Goal: Task Accomplishment & Management: Manage account settings

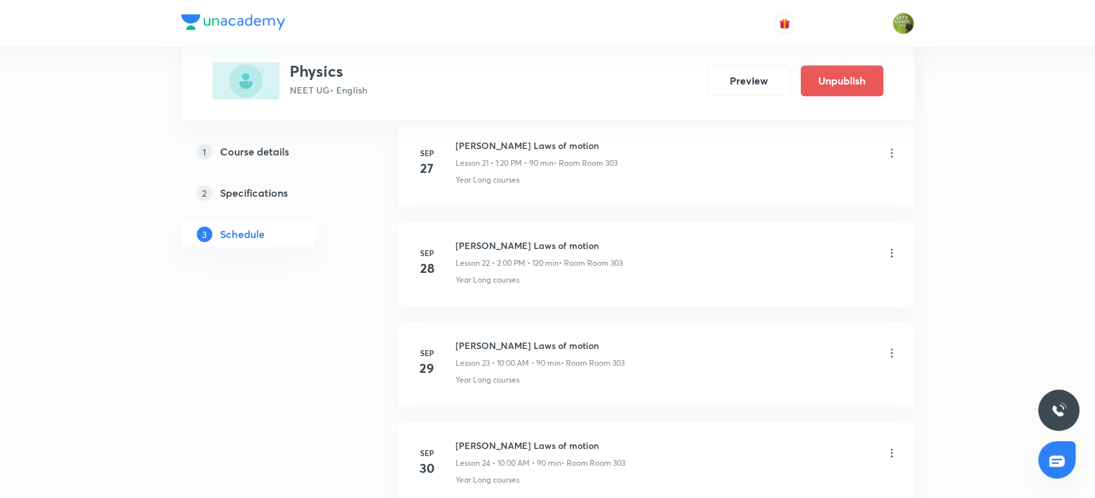
scroll to position [3133, 0]
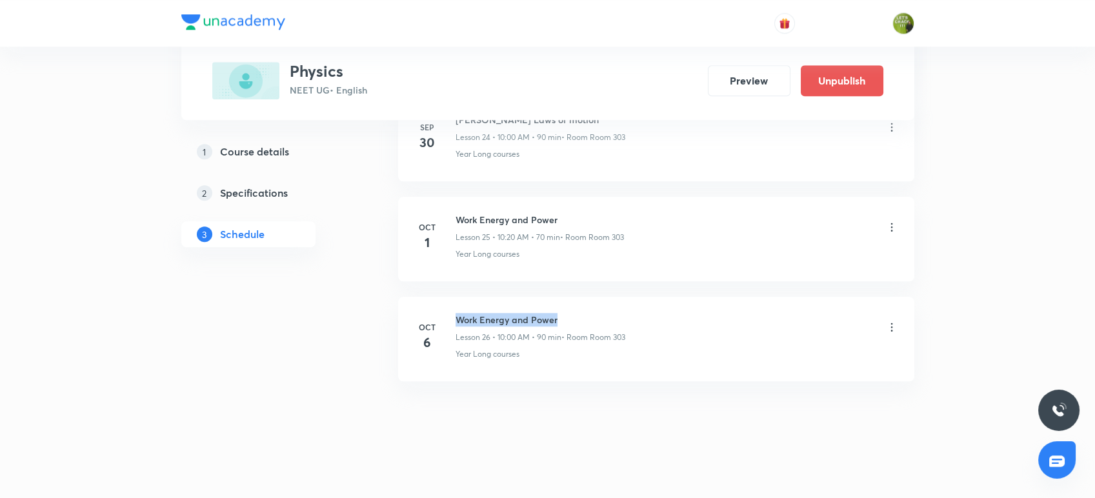
drag, startPoint x: 567, startPoint y: 309, endPoint x: 458, endPoint y: 297, distance: 110.4
click at [458, 297] on li "Oct 6 Work Energy and Power Lesson 26 • 10:00 AM • 90 min • Room Room 303 Year …" at bounding box center [656, 339] width 516 height 85
copy h6 "Work Energy and Power"
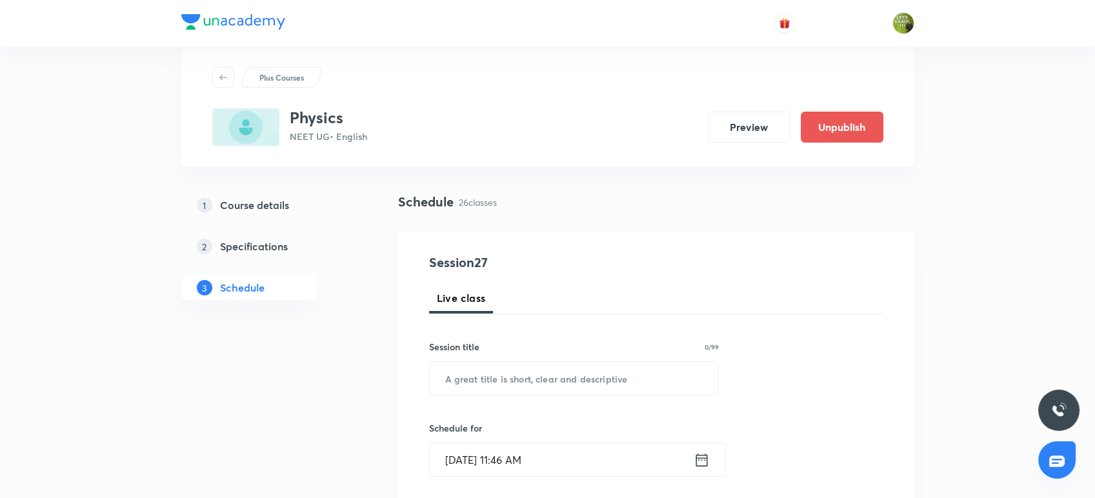
scroll to position [151, 0]
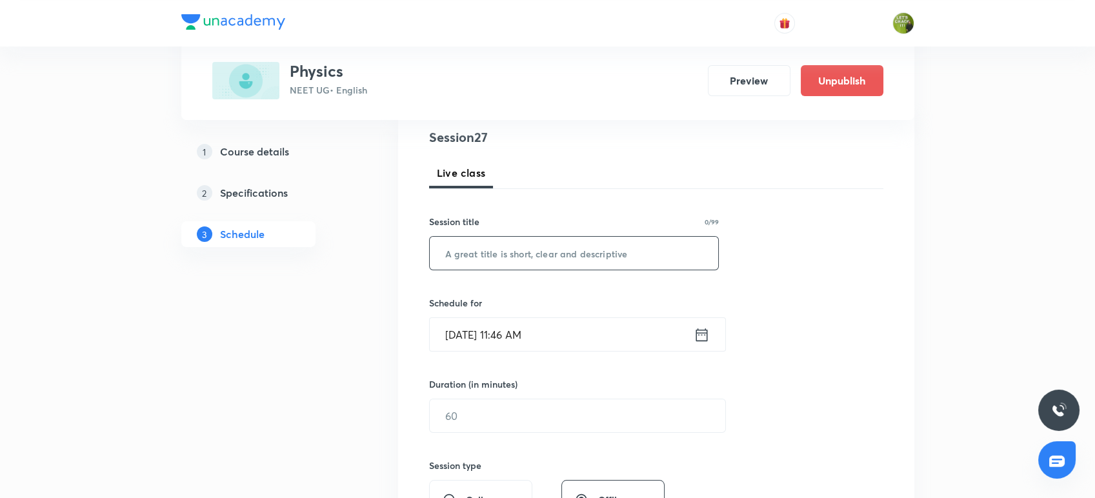
click at [441, 258] on input "text" at bounding box center [574, 253] width 289 height 33
paste input "Work Energy and Power"
type input "Work Energy and Power"
click at [692, 330] on input "Oct 6, 2025, 11:46 AM" at bounding box center [562, 334] width 264 height 33
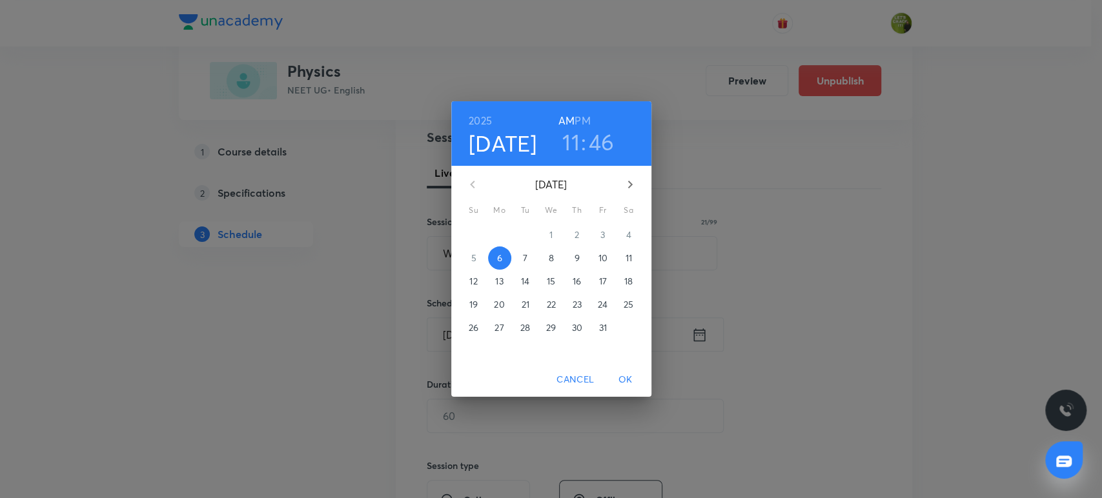
click at [592, 151] on h3 "46" at bounding box center [602, 141] width 26 height 27
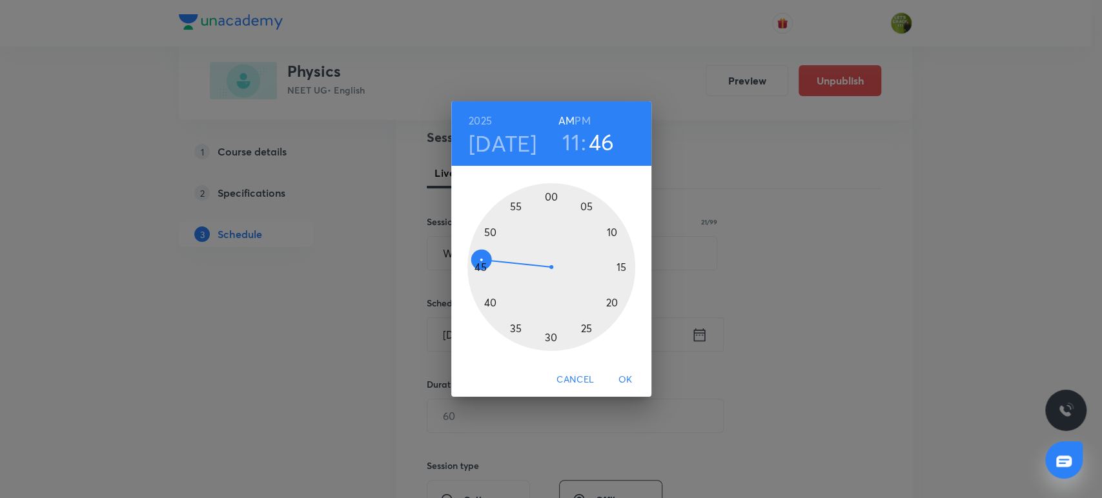
click at [495, 236] on div at bounding box center [551, 267] width 168 height 168
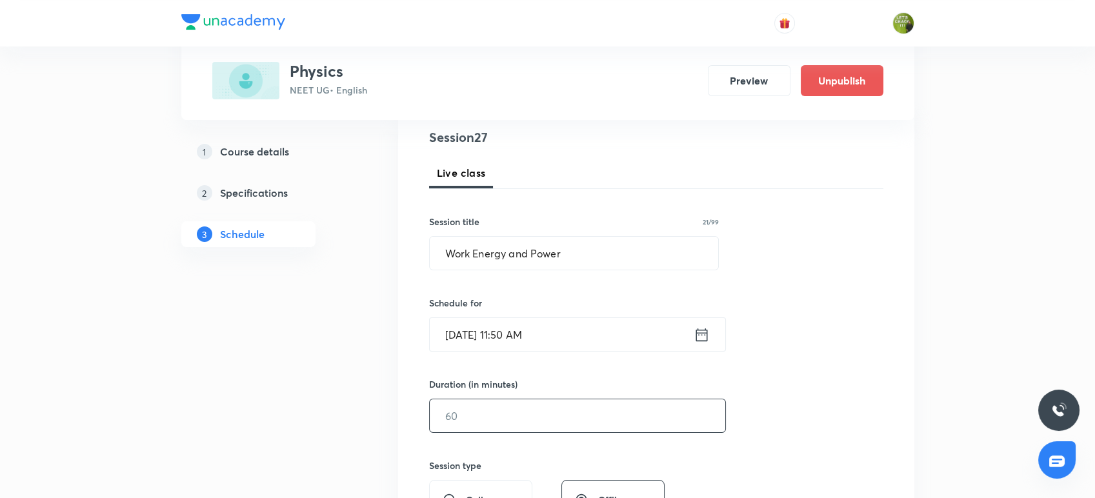
click at [488, 422] on input "text" at bounding box center [578, 416] width 296 height 33
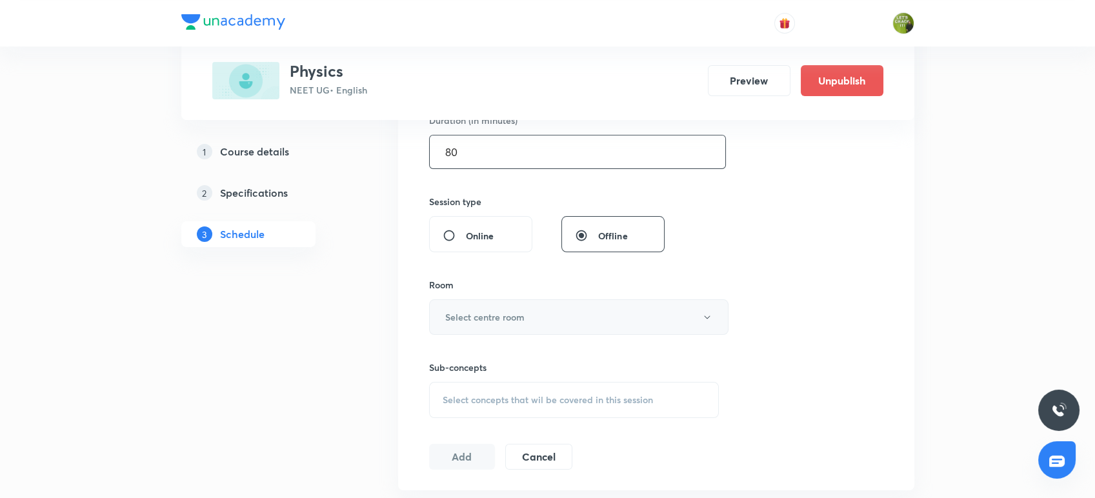
type input "80"
click at [509, 310] on h6 "Select centre room" at bounding box center [484, 317] width 79 height 14
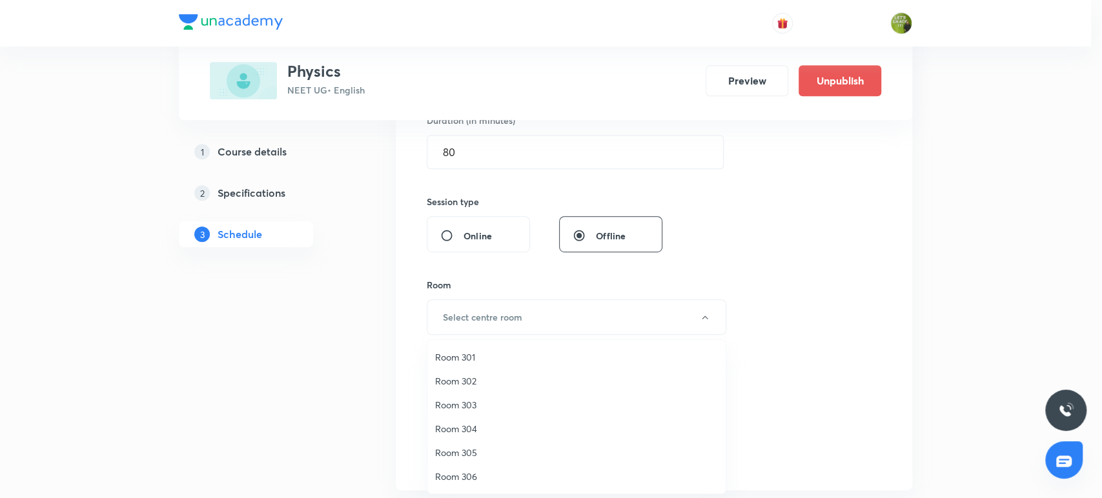
click at [482, 411] on span "Room 303" at bounding box center [576, 405] width 283 height 14
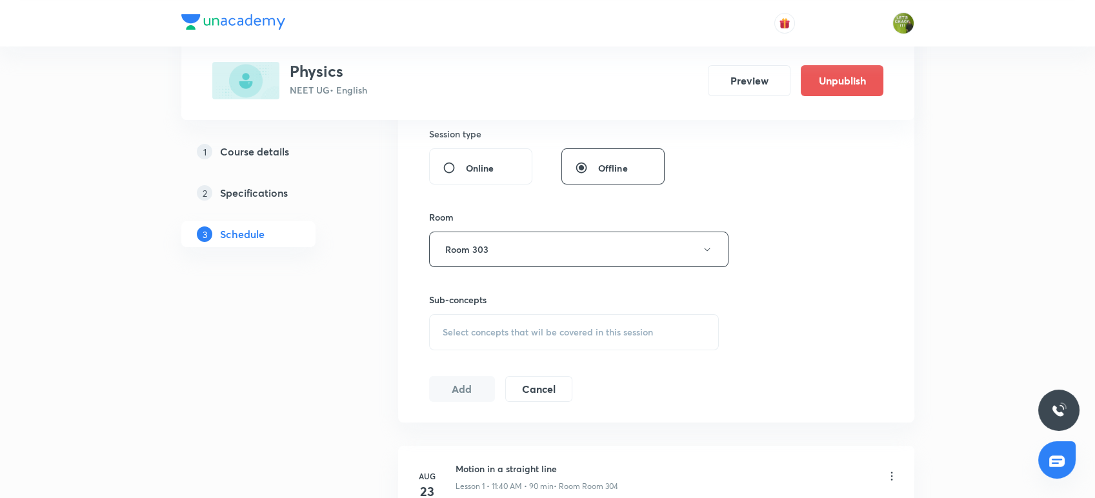
scroll to position [485, 0]
click at [516, 350] on div "Session 27 Live class Session title 21/99 Work Energy and Power ​ Schedule for …" at bounding box center [656, 97] width 454 height 606
click at [515, 345] on div "Select concepts that wil be covered in this session" at bounding box center [574, 330] width 290 height 36
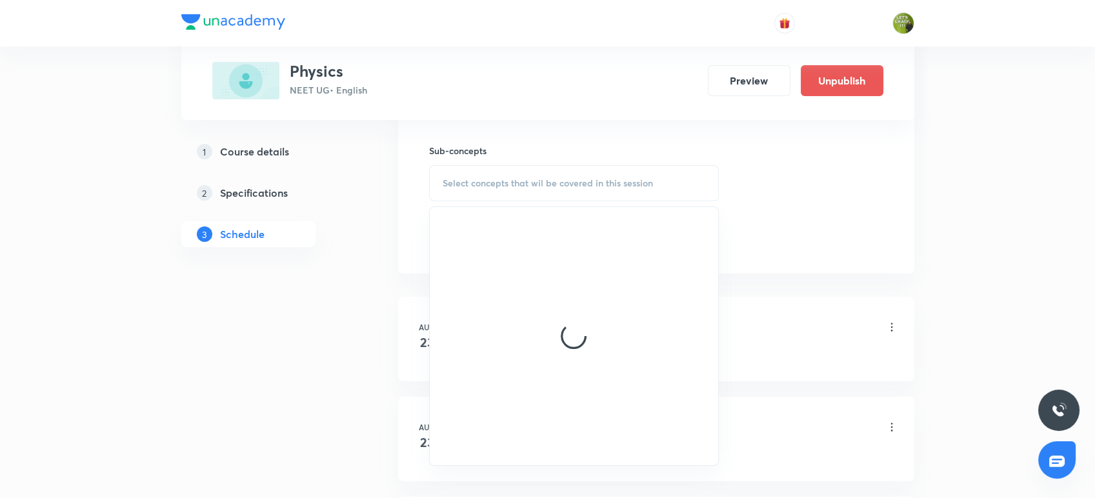
scroll to position [634, 0]
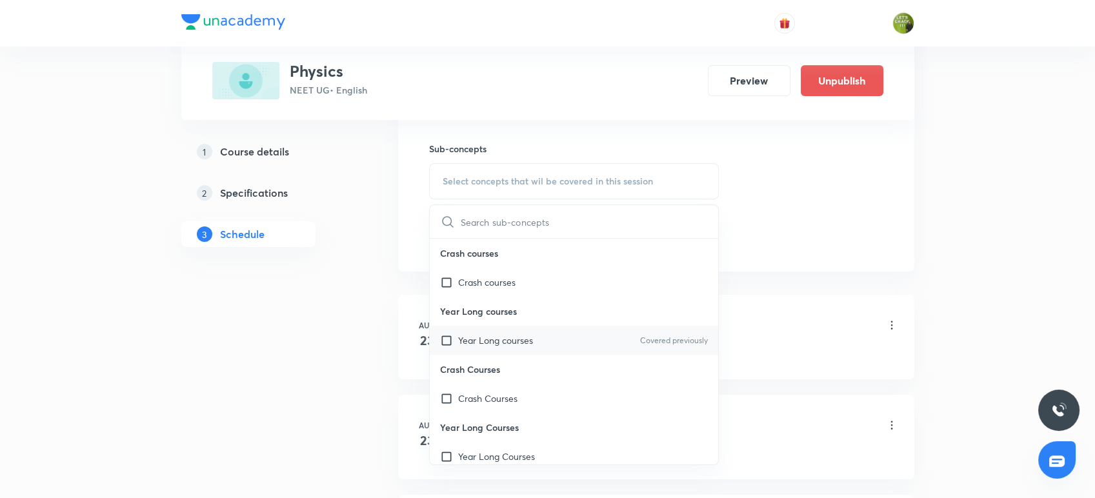
click at [485, 336] on p "Year Long courses" at bounding box center [495, 341] width 75 height 14
checkbox input "true"
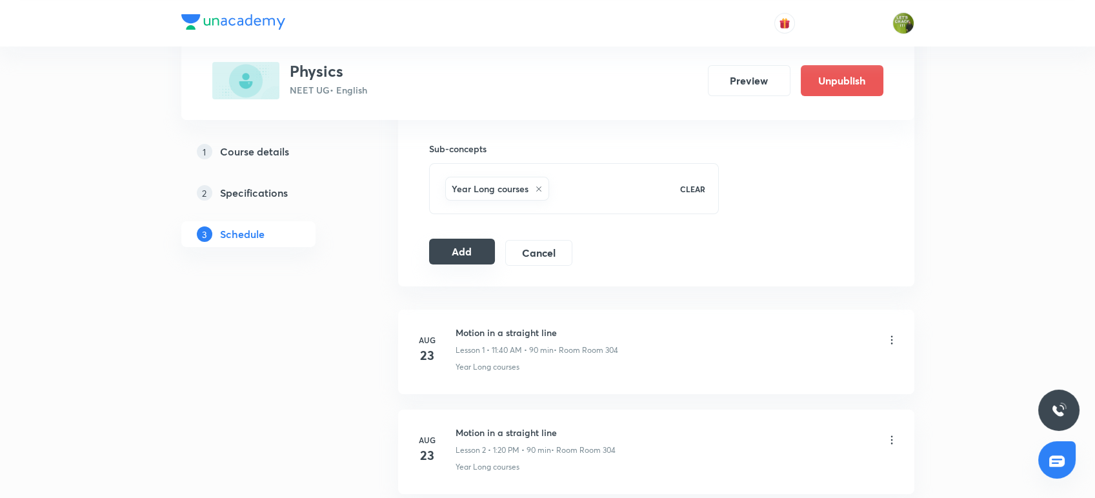
click at [487, 252] on button "Add" at bounding box center [462, 252] width 66 height 26
